Goal: Check status: Check status

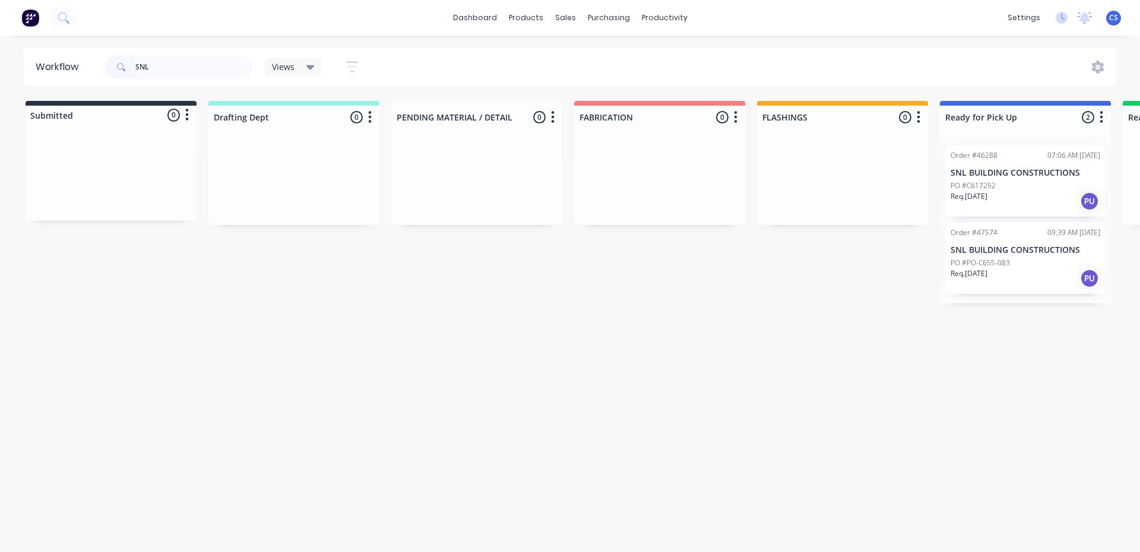
type input "SNL"
click at [983, 269] on p "Req. [DATE]" at bounding box center [968, 273] width 37 height 11
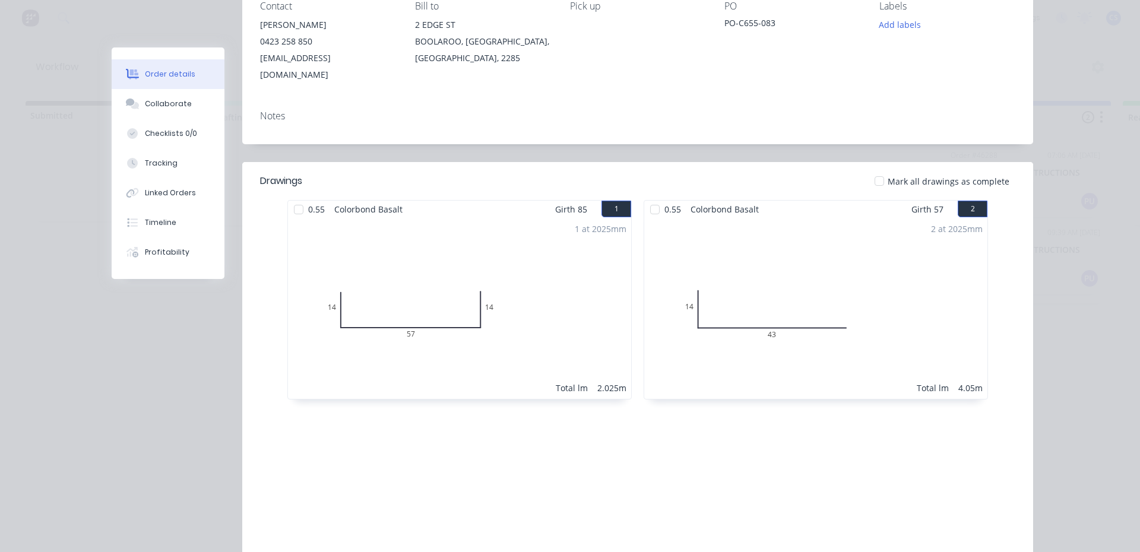
scroll to position [119, 0]
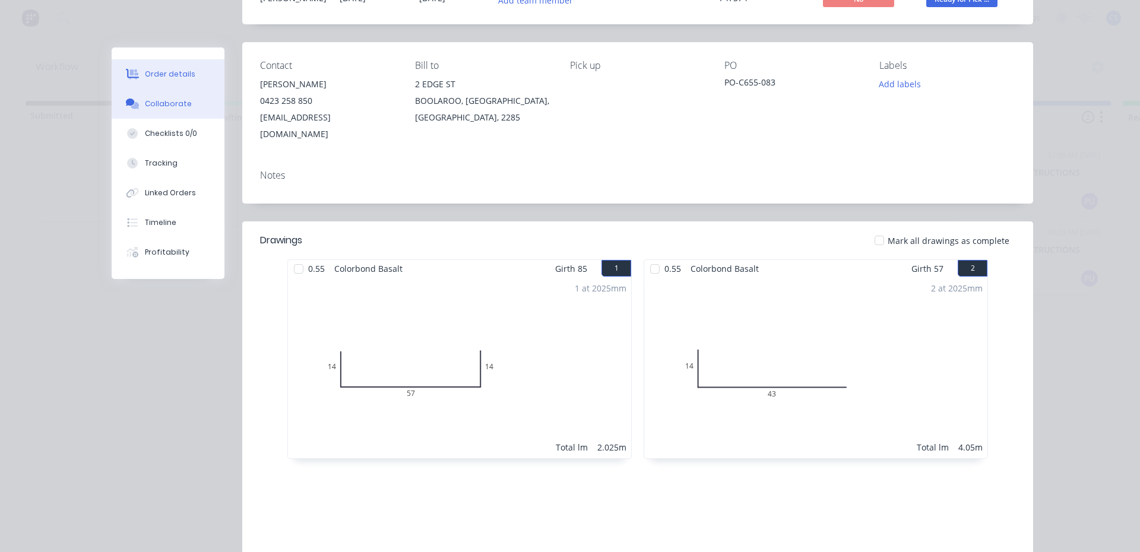
click at [127, 111] on button "Collaborate" at bounding box center [168, 104] width 113 height 30
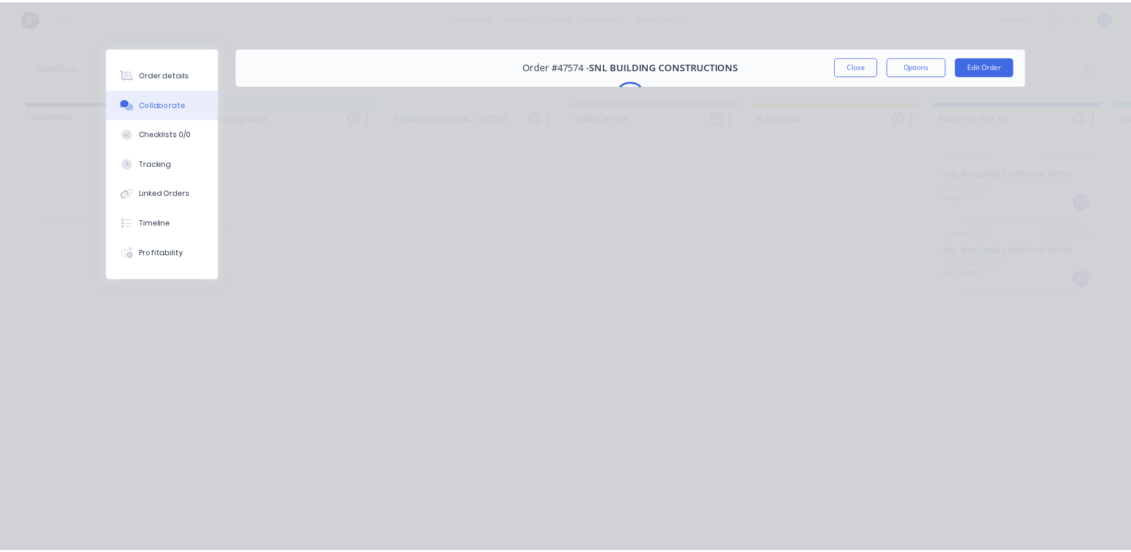
scroll to position [0, 0]
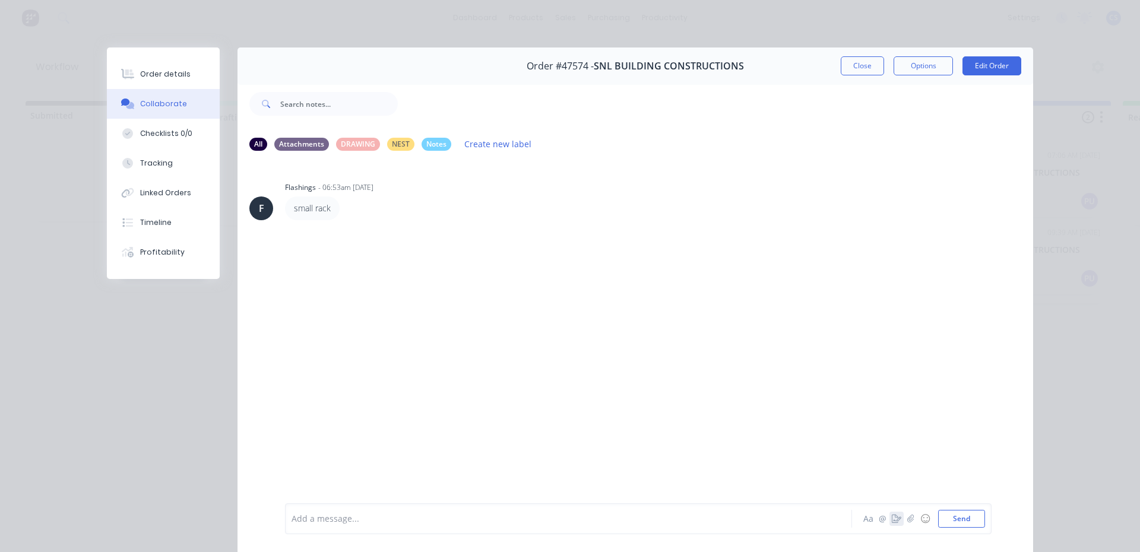
click at [892, 518] on icon "button" at bounding box center [895, 519] width 9 height 8
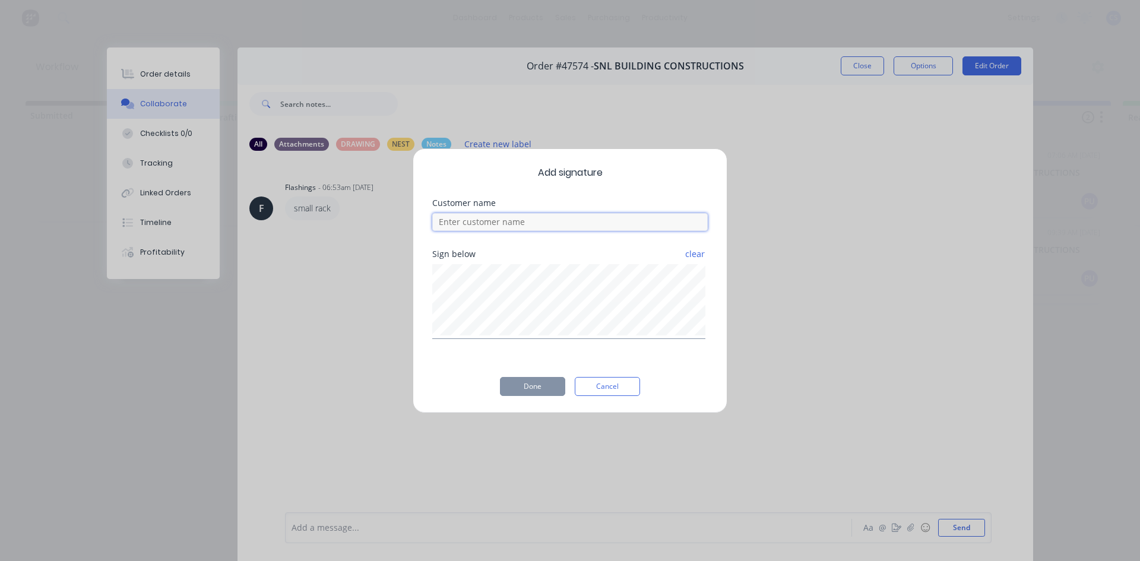
click at [491, 222] on input at bounding box center [569, 222] width 275 height 18
type input "[PERSON_NAME]"
click at [534, 386] on button "Done" at bounding box center [532, 386] width 65 height 19
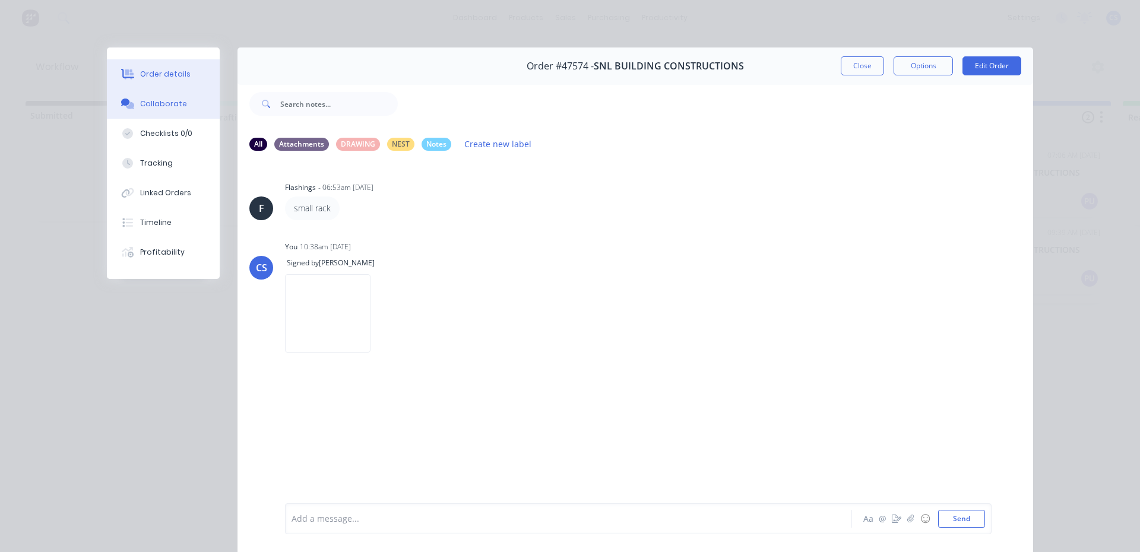
click at [176, 77] on div "Order details" at bounding box center [165, 74] width 50 height 11
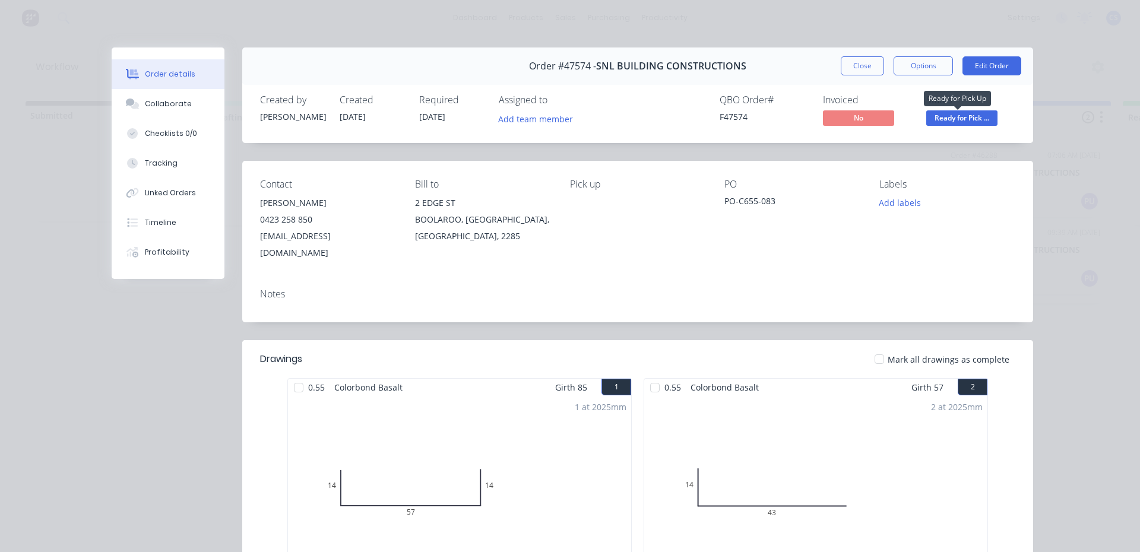
click at [947, 115] on span "Ready for Pick ..." at bounding box center [961, 117] width 71 height 15
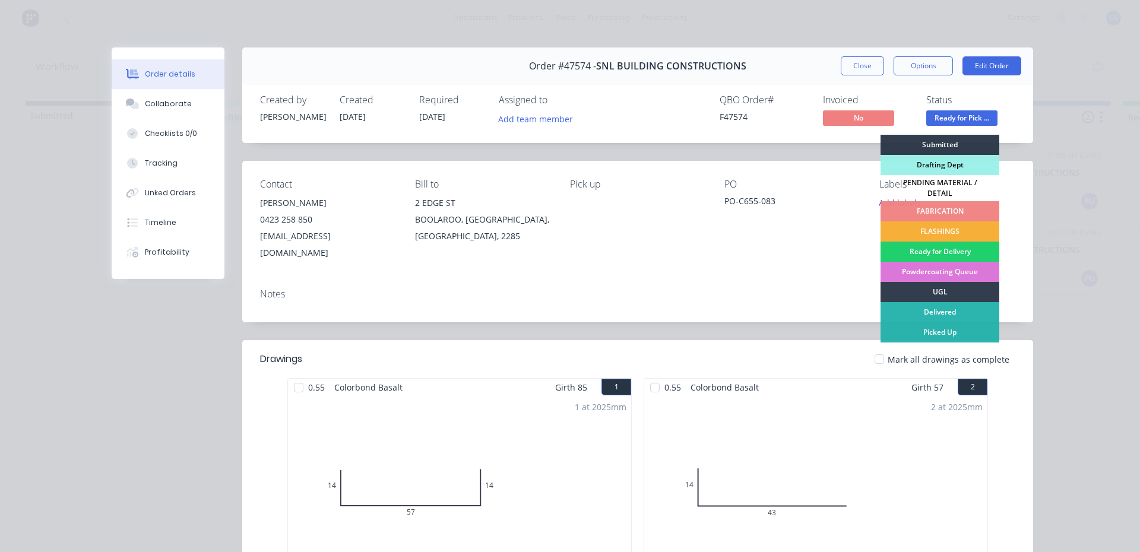
click at [945, 322] on div "Picked Up" at bounding box center [939, 332] width 119 height 20
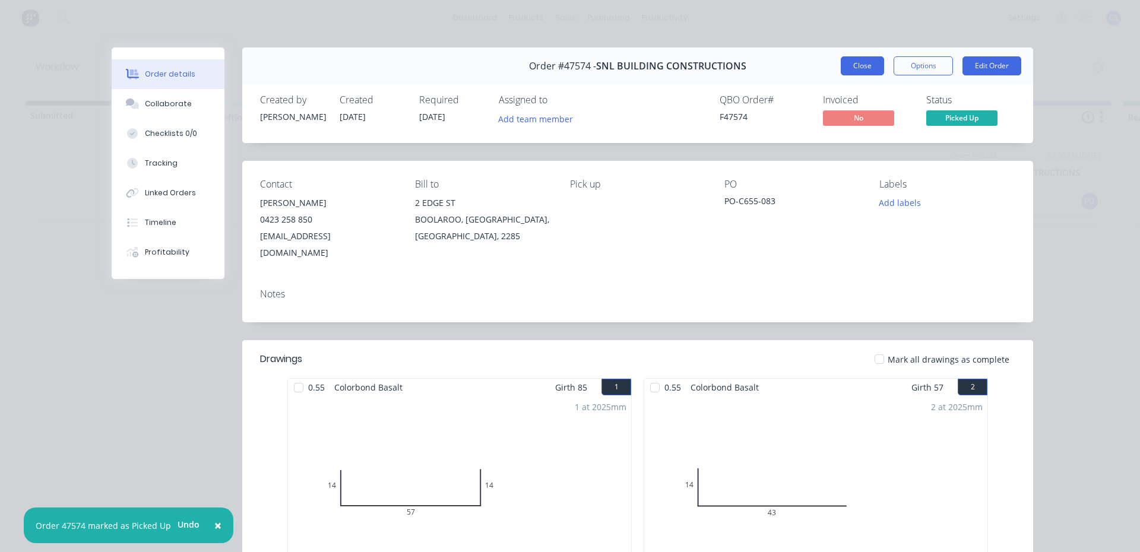
click at [858, 67] on button "Close" at bounding box center [861, 65] width 43 height 19
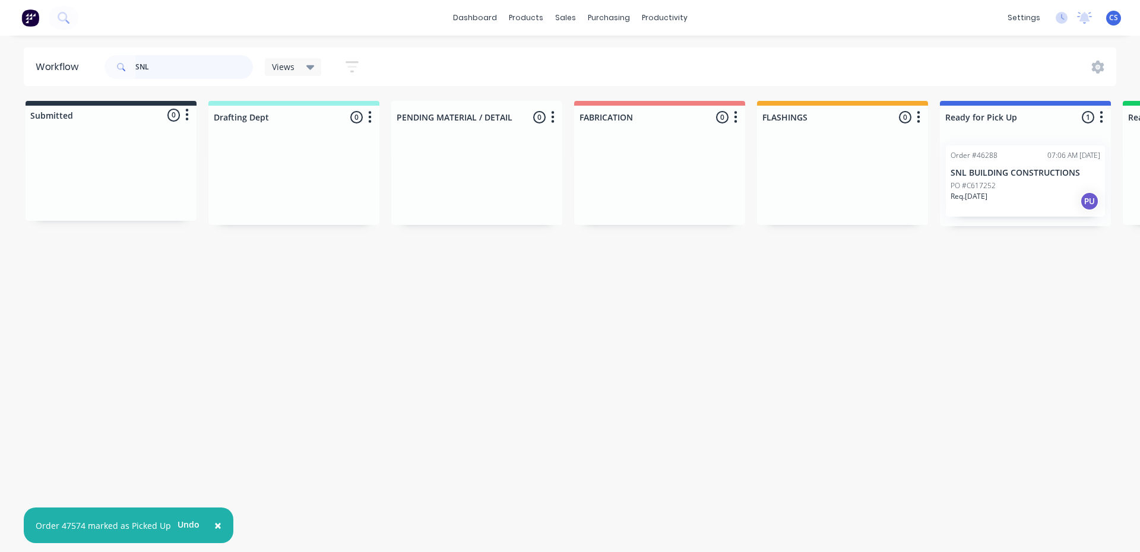
drag, startPoint x: 201, startPoint y: 69, endPoint x: 0, endPoint y: 40, distance: 203.3
click at [0, 40] on div "× Order 47574 marked as Picked Up Undo dashboard products sales purchasing prod…" at bounding box center [570, 240] width 1140 height 481
